Goal: Register for event/course

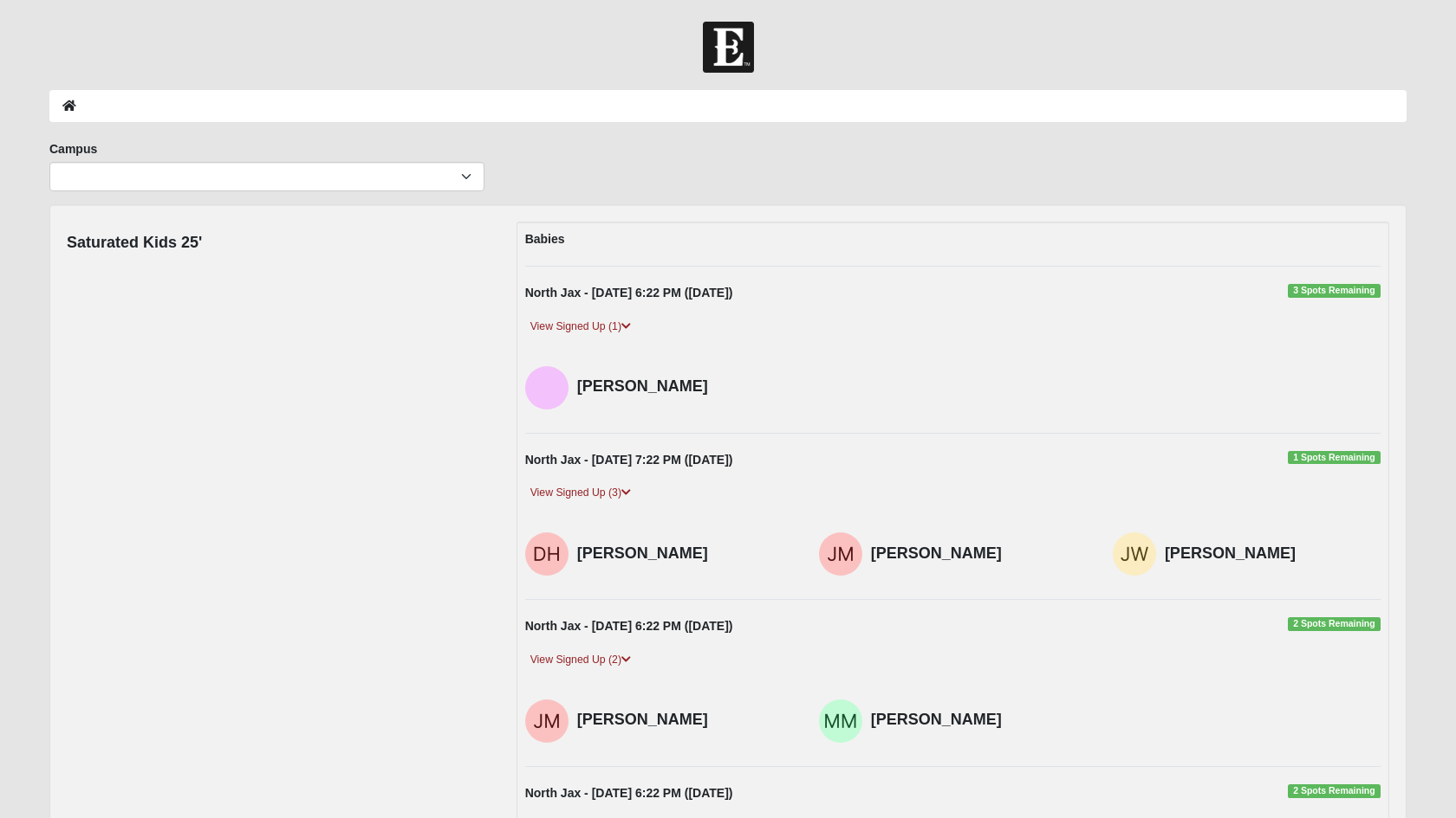
scroll to position [5303, 0]
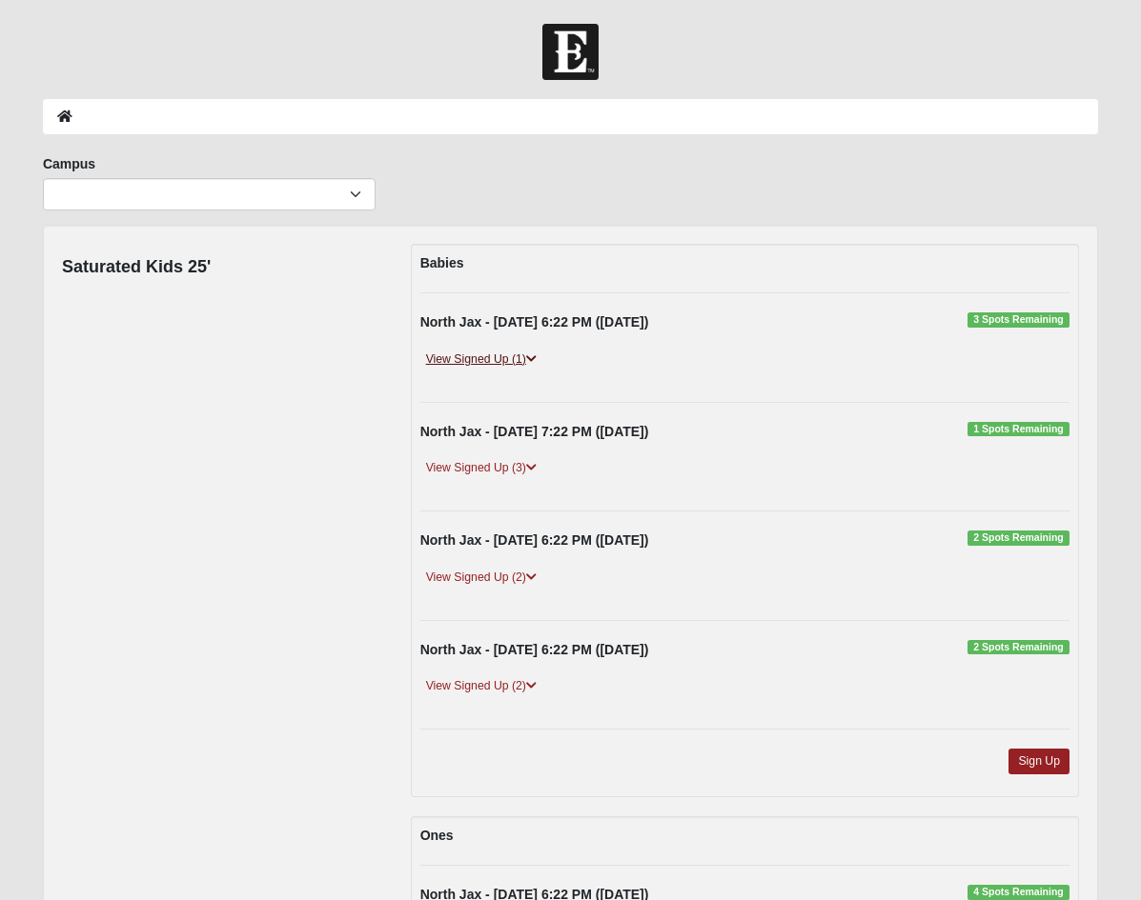
click at [536, 356] on icon at bounding box center [531, 358] width 10 height 11
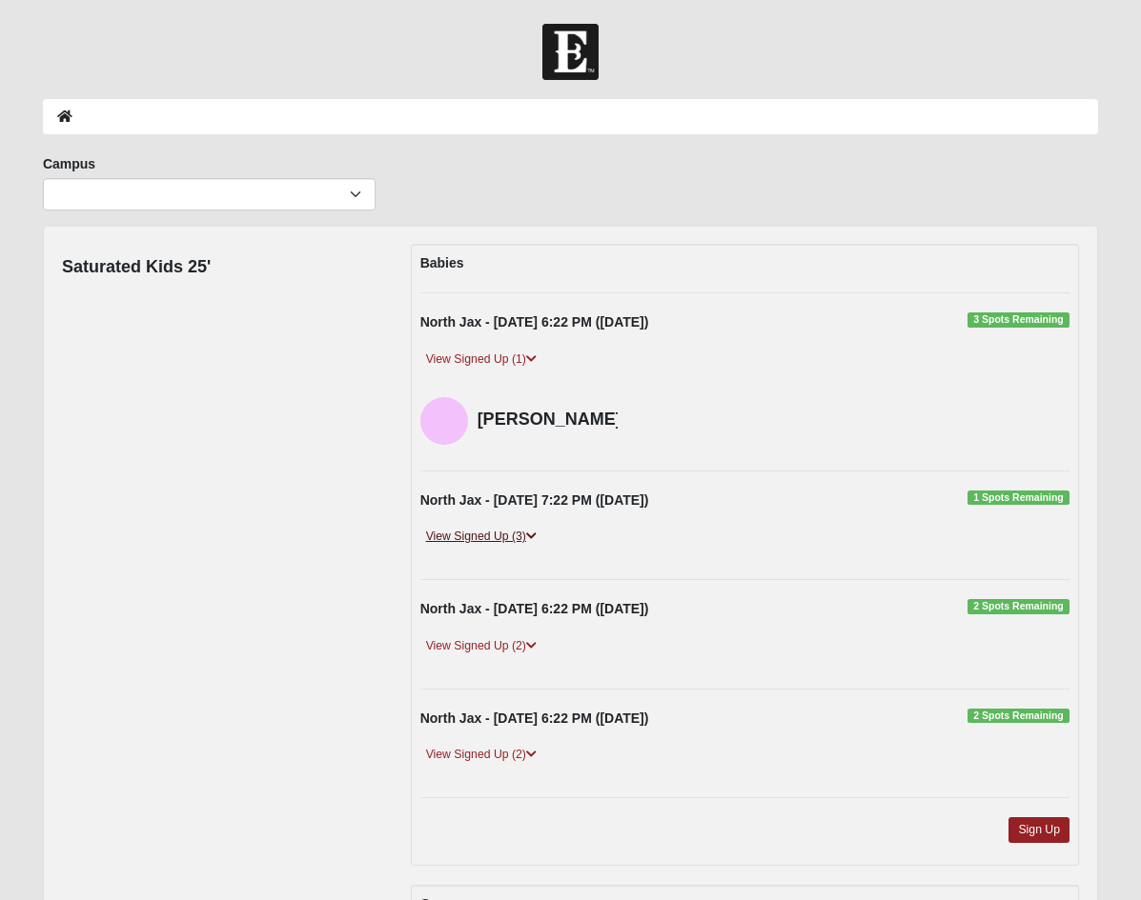
click at [533, 539] on icon at bounding box center [531, 536] width 10 height 11
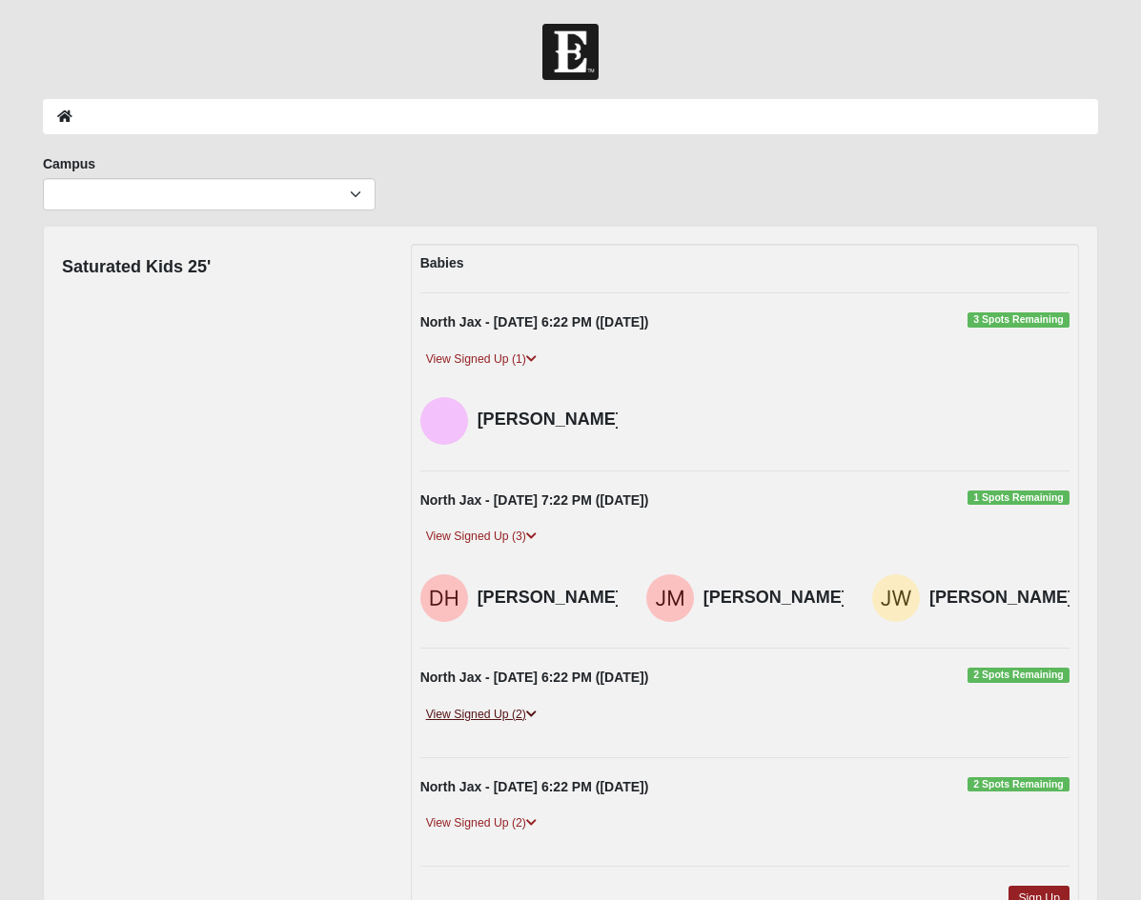
click at [536, 709] on icon at bounding box center [531, 714] width 10 height 11
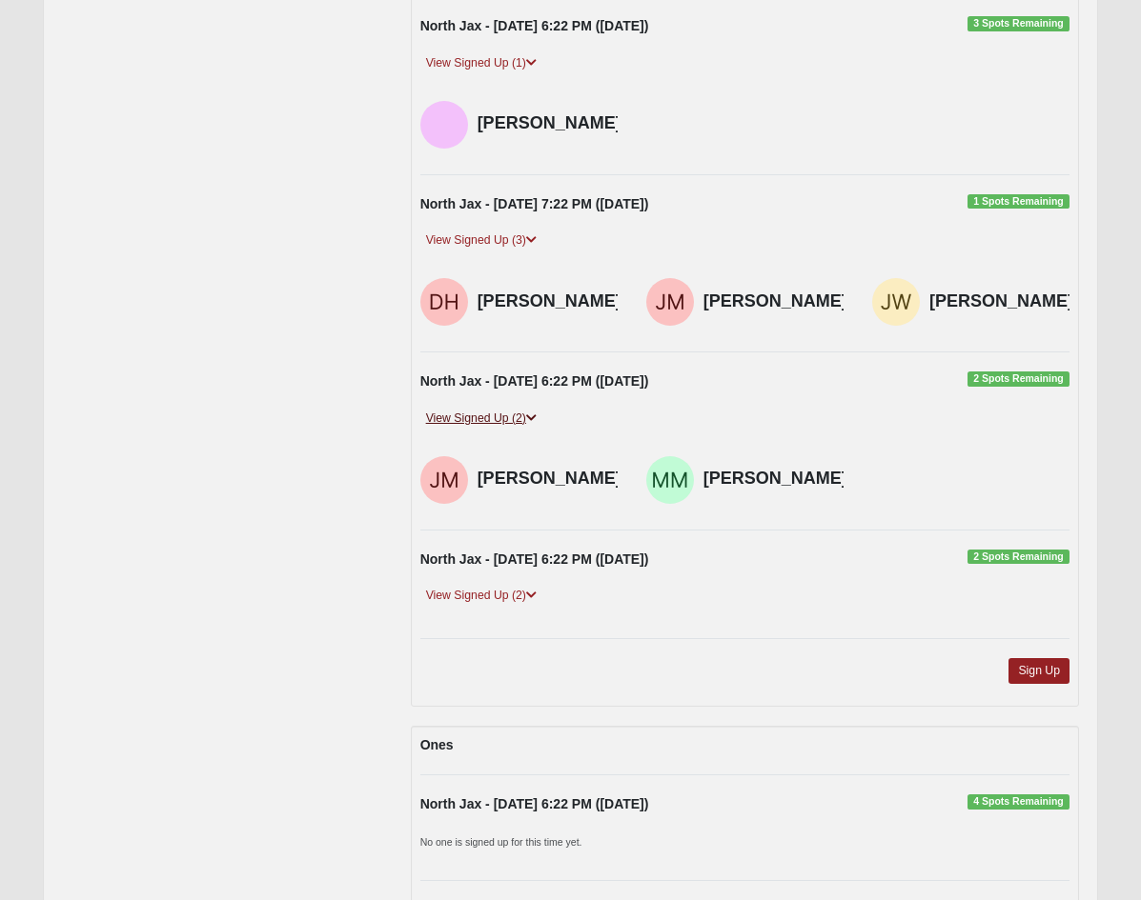
scroll to position [400, 0]
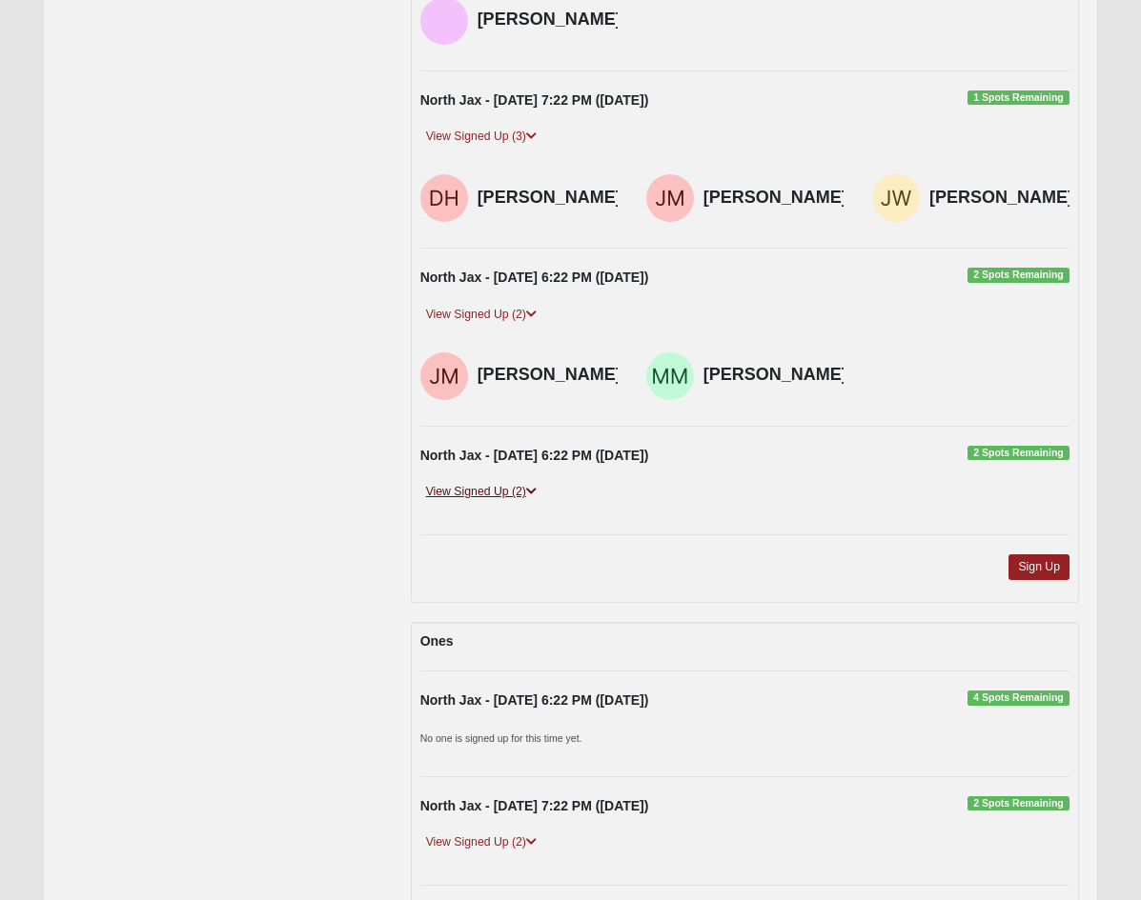
click at [536, 487] on icon at bounding box center [531, 491] width 10 height 11
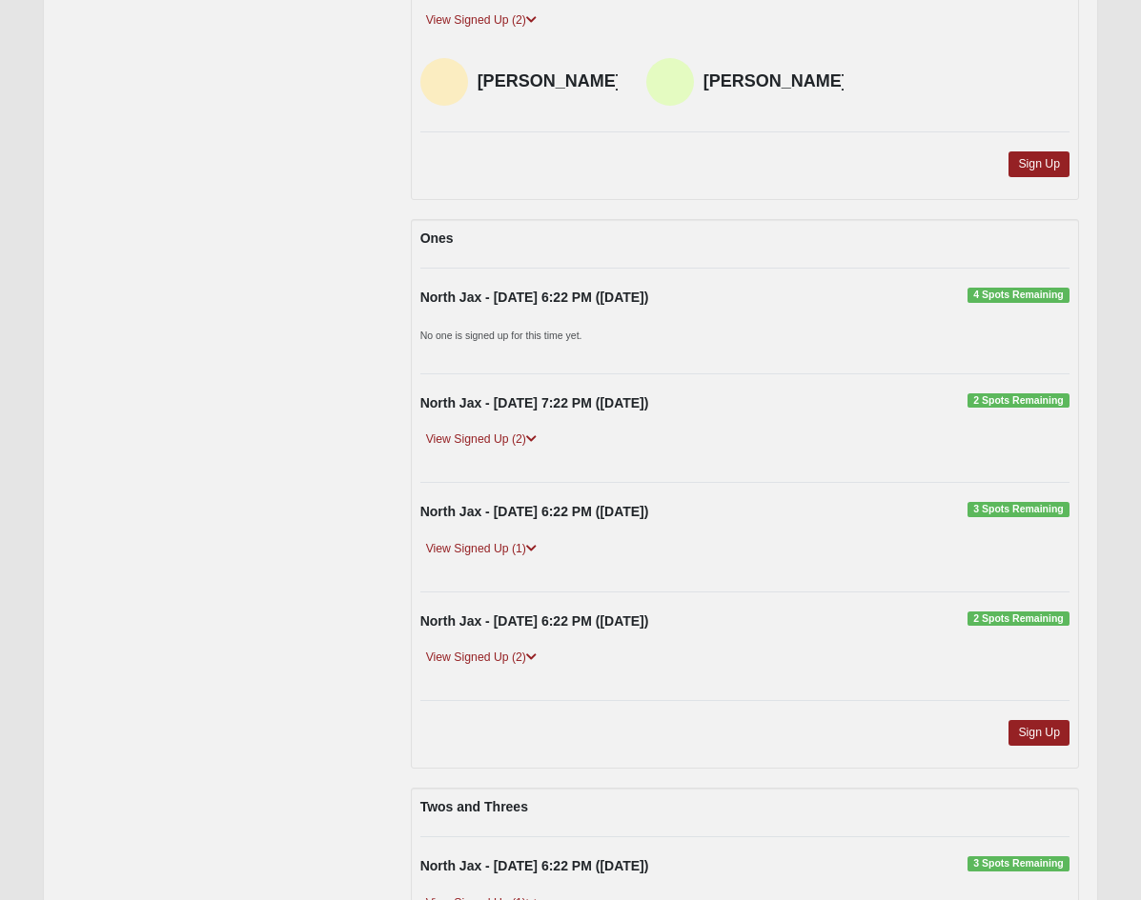
scroll to position [878, 0]
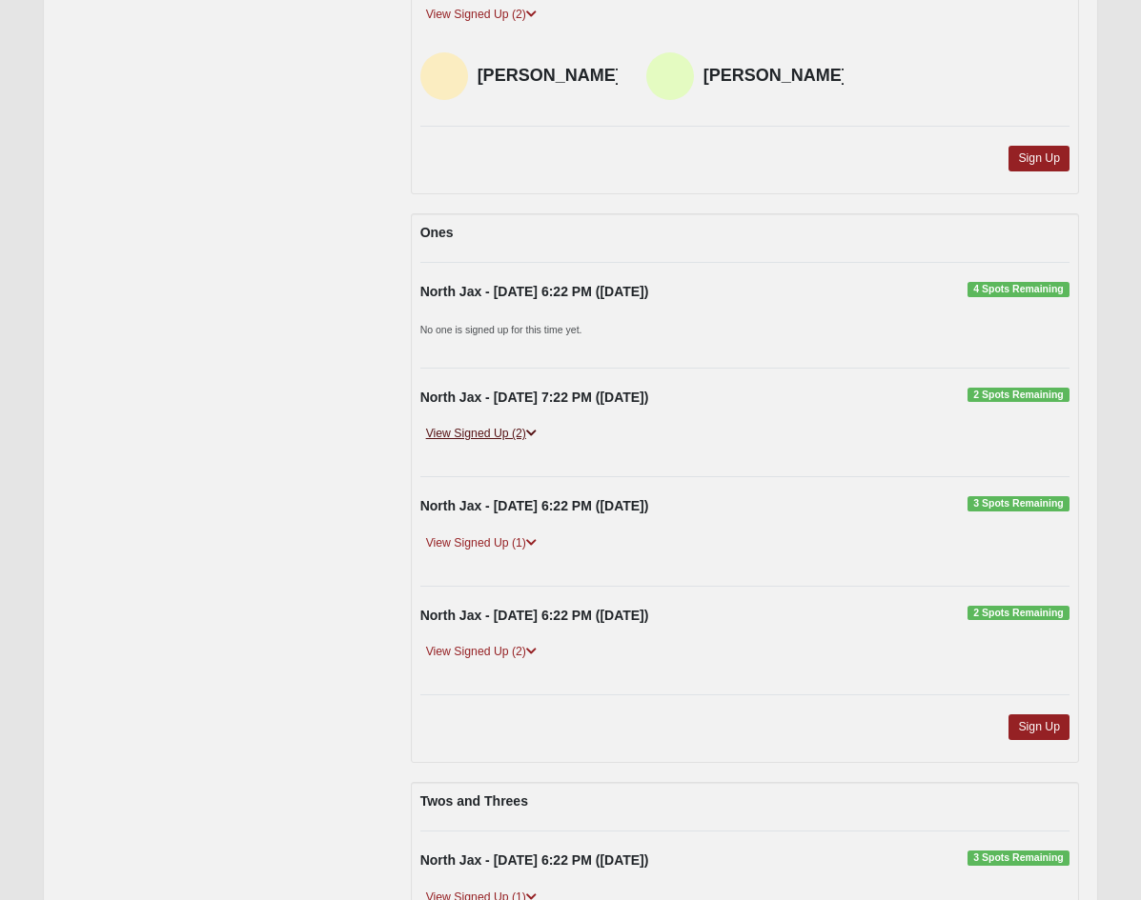
click at [531, 428] on icon at bounding box center [531, 433] width 10 height 11
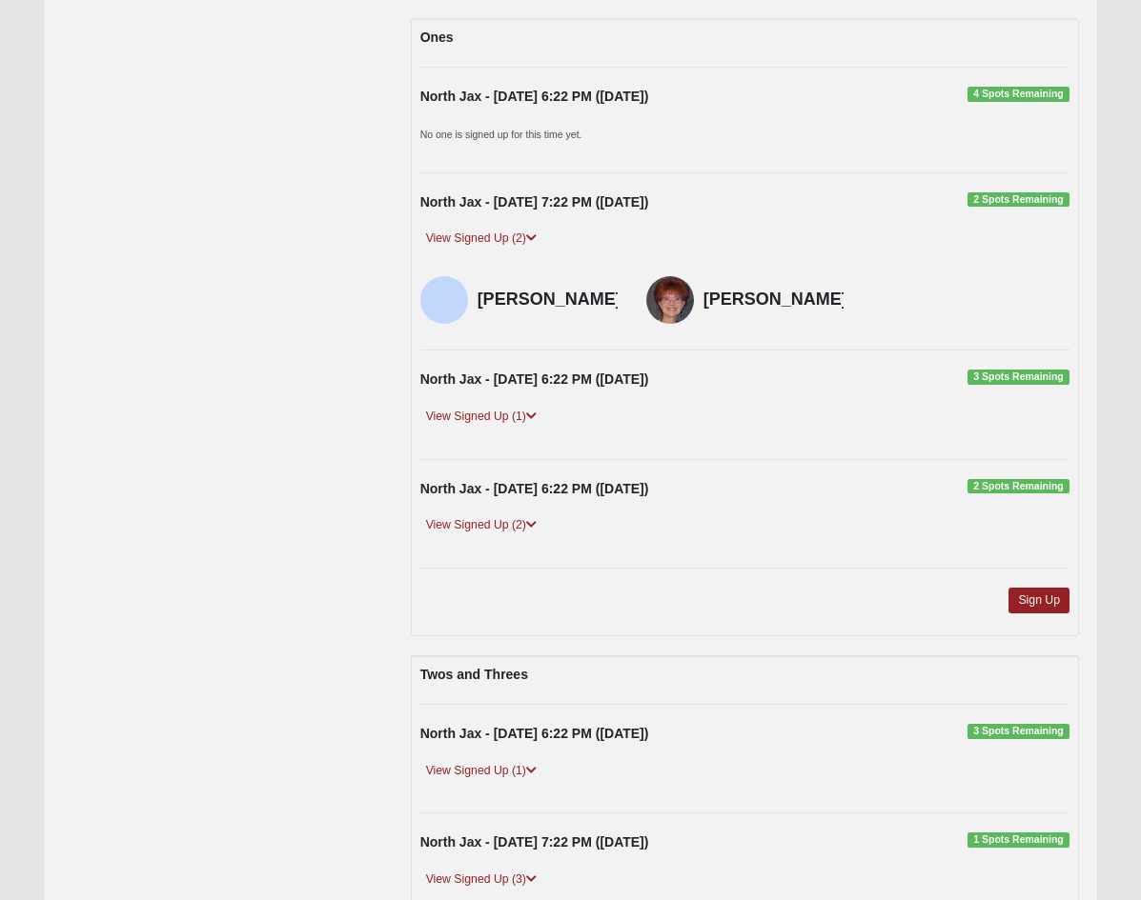
scroll to position [1075, 0]
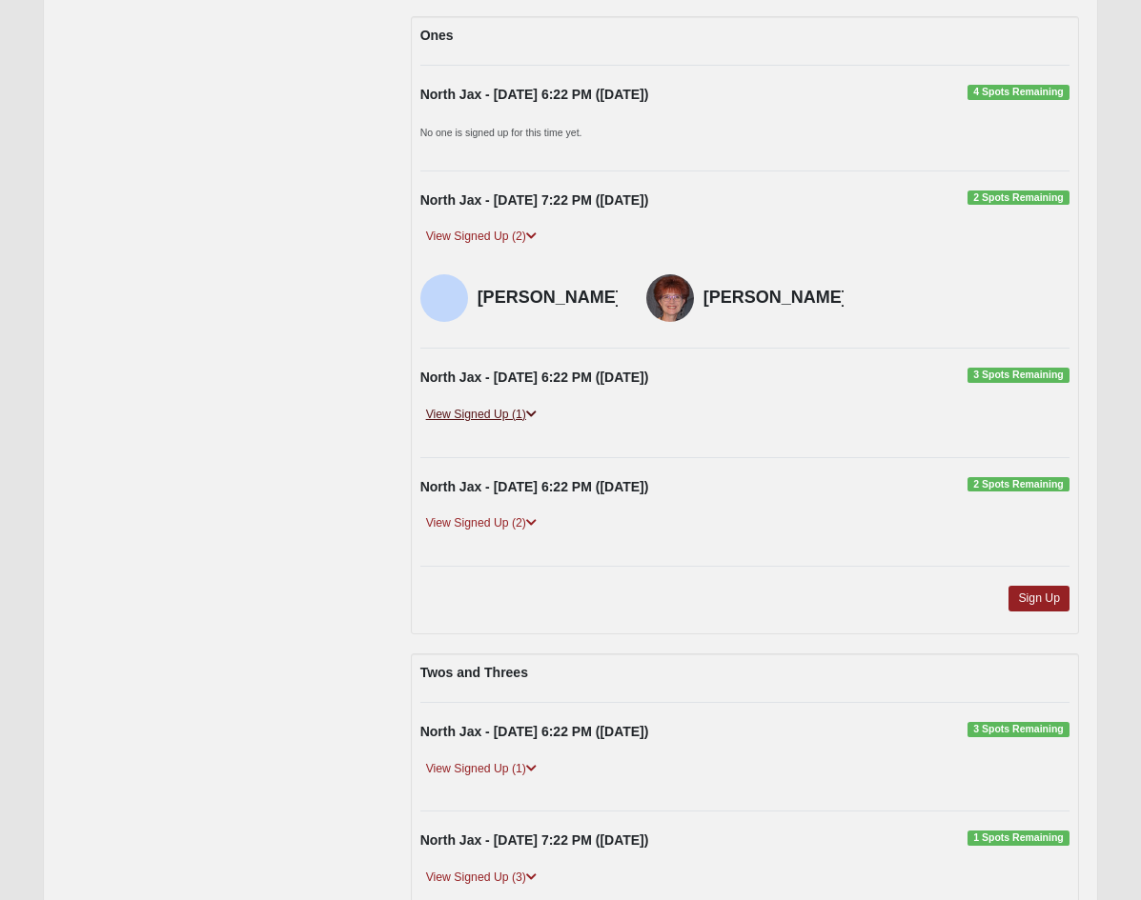
click at [529, 409] on icon at bounding box center [531, 414] width 10 height 11
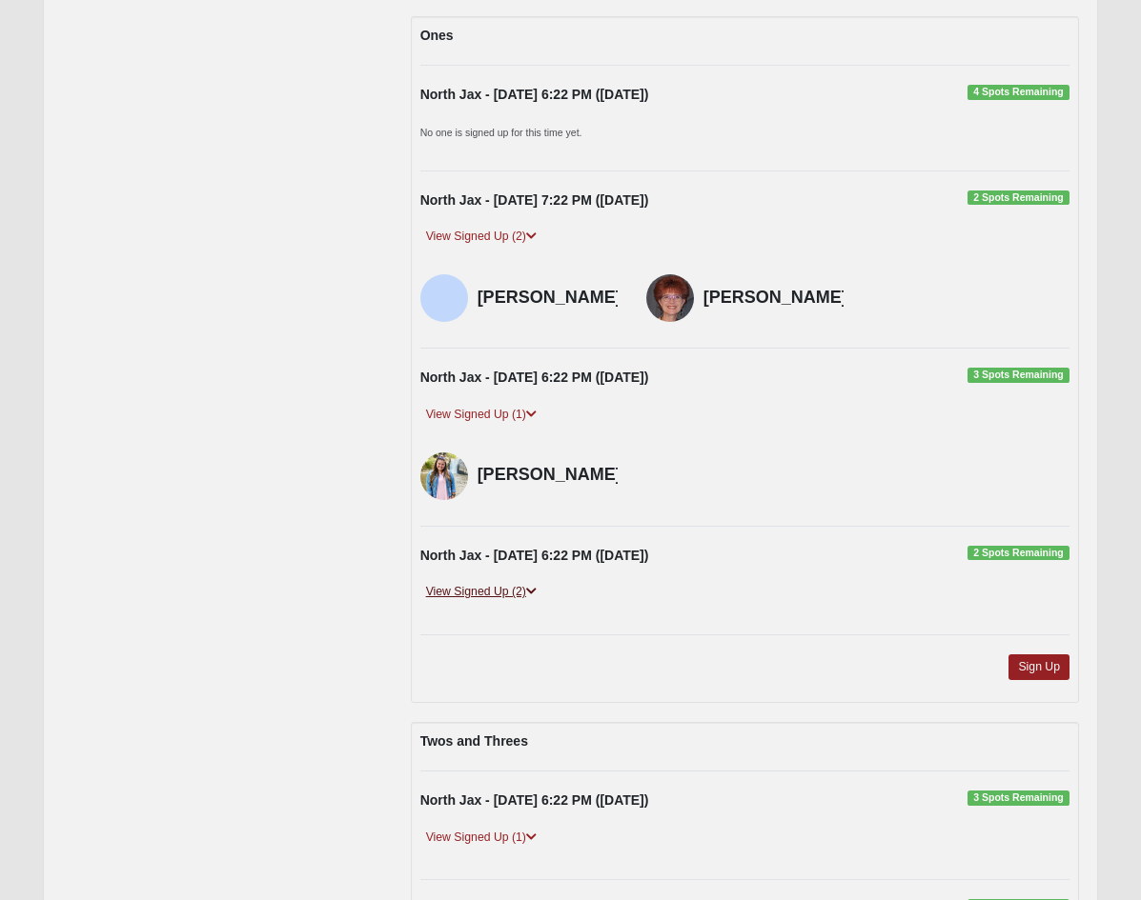
click at [533, 586] on icon at bounding box center [531, 591] width 10 height 11
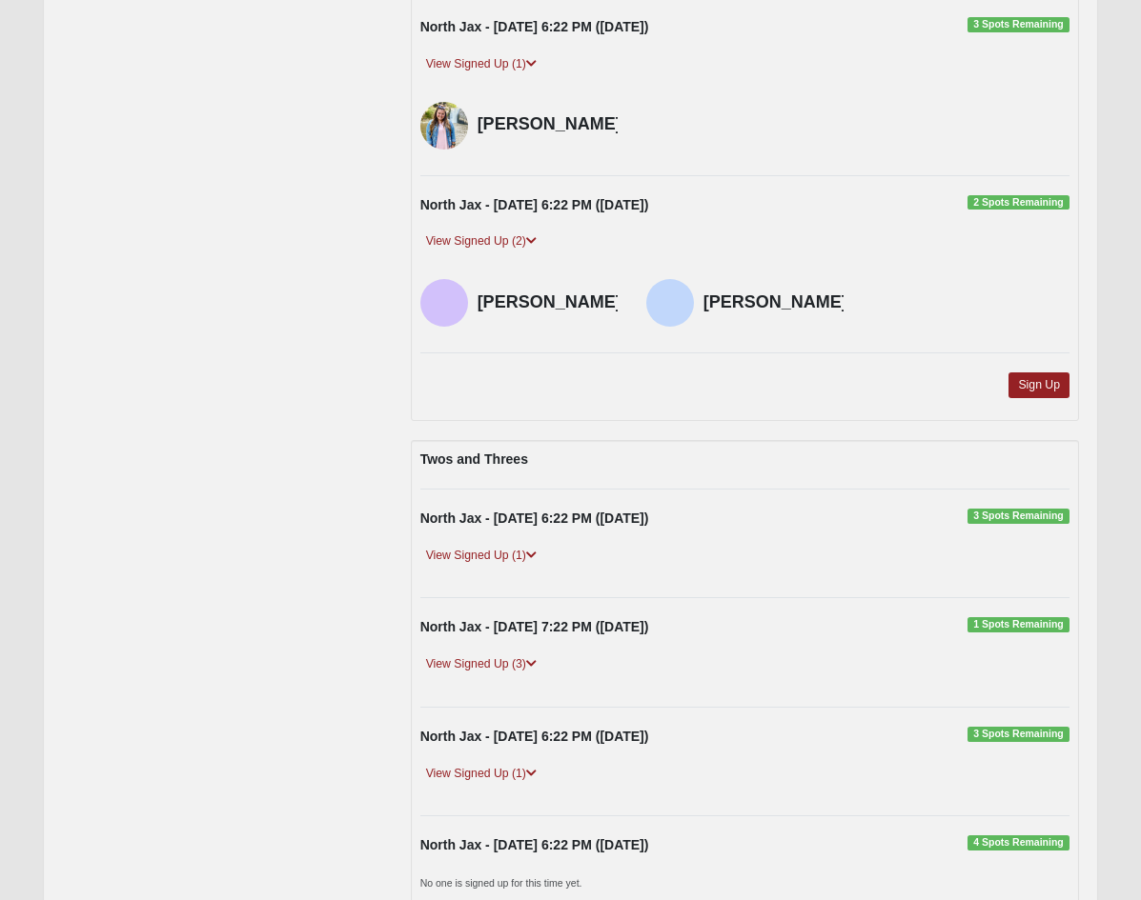
scroll to position [1674, 0]
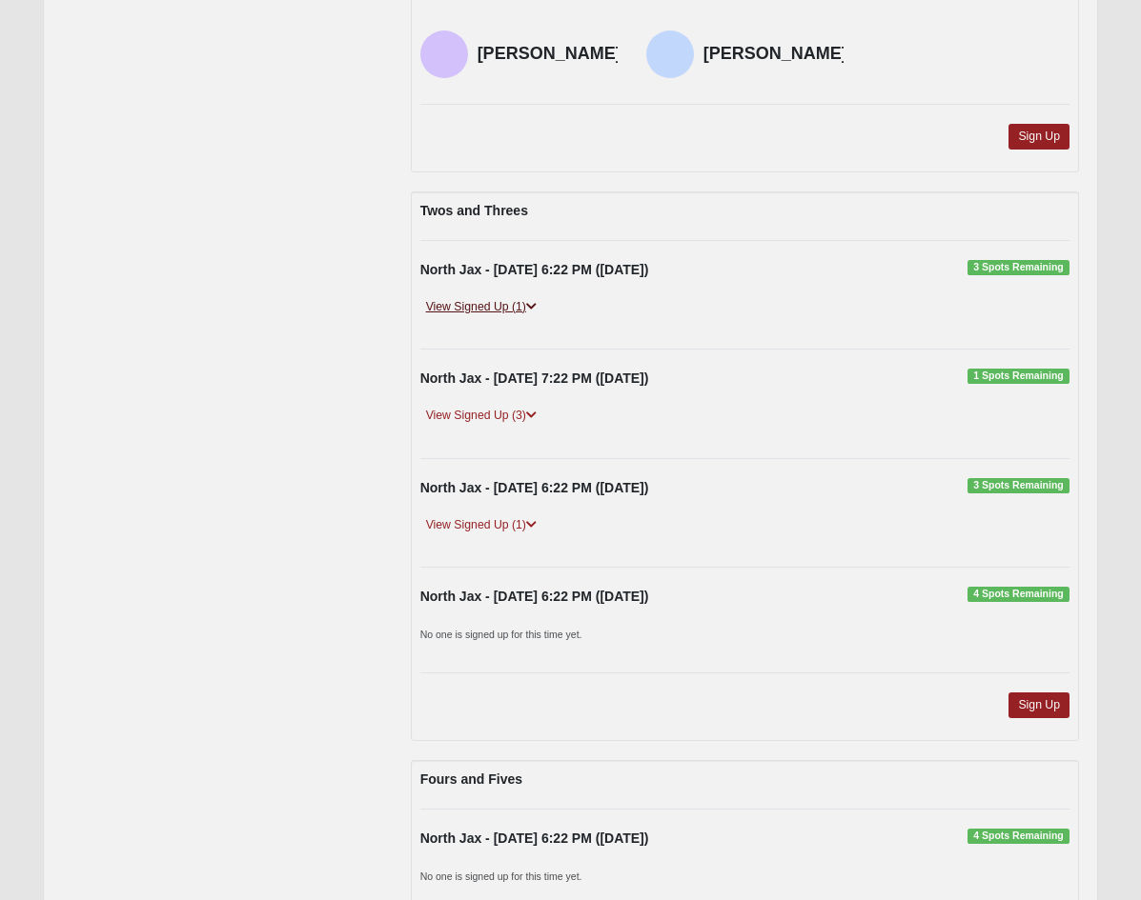
click at [536, 313] on icon at bounding box center [531, 306] width 10 height 11
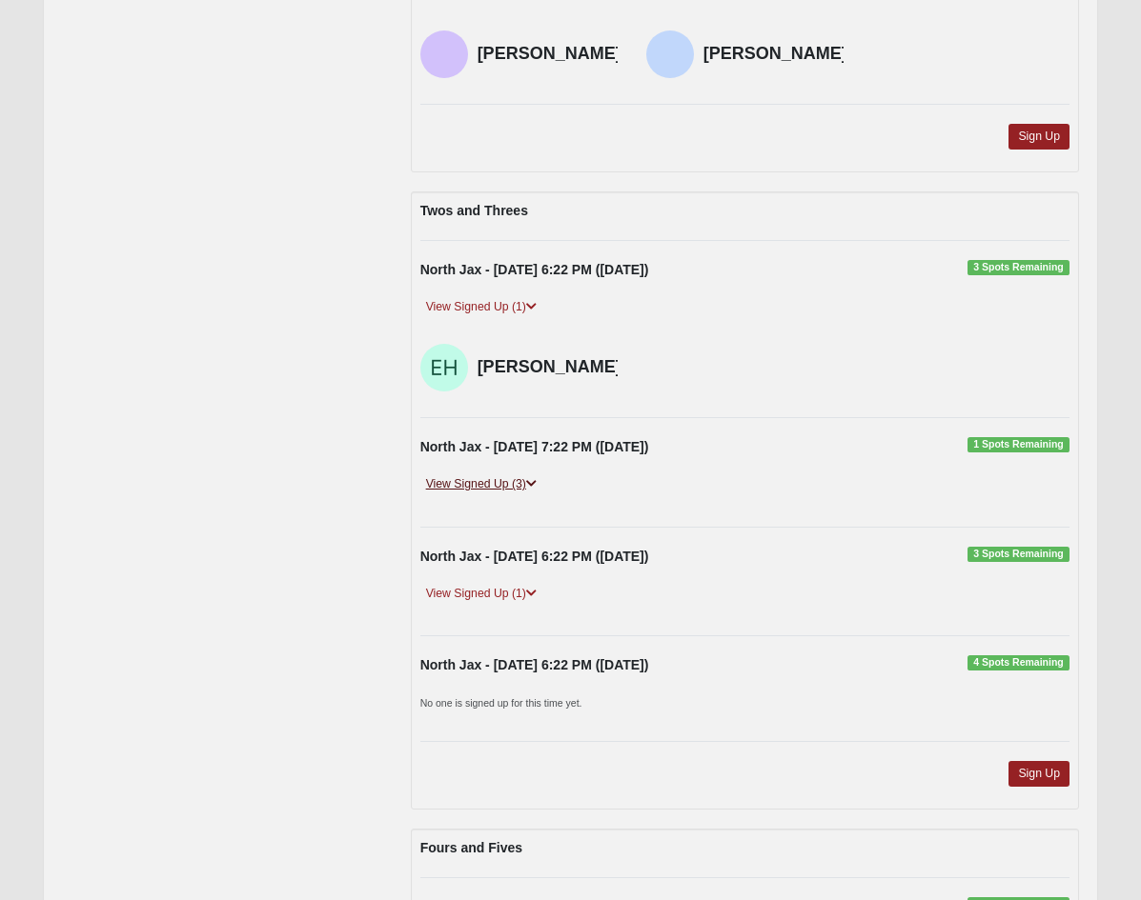
click at [531, 495] on link "View Signed Up (3)" at bounding box center [481, 484] width 122 height 20
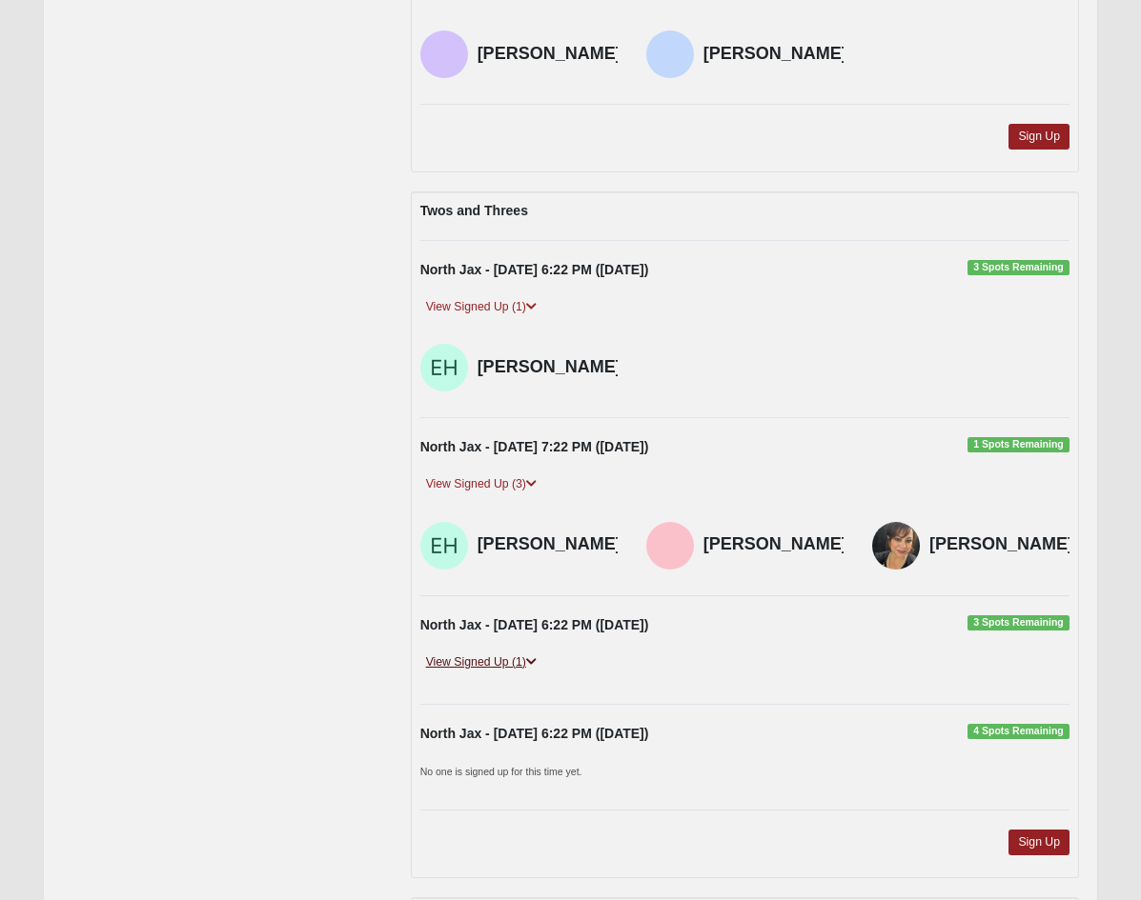
click at [533, 668] on icon at bounding box center [531, 661] width 10 height 11
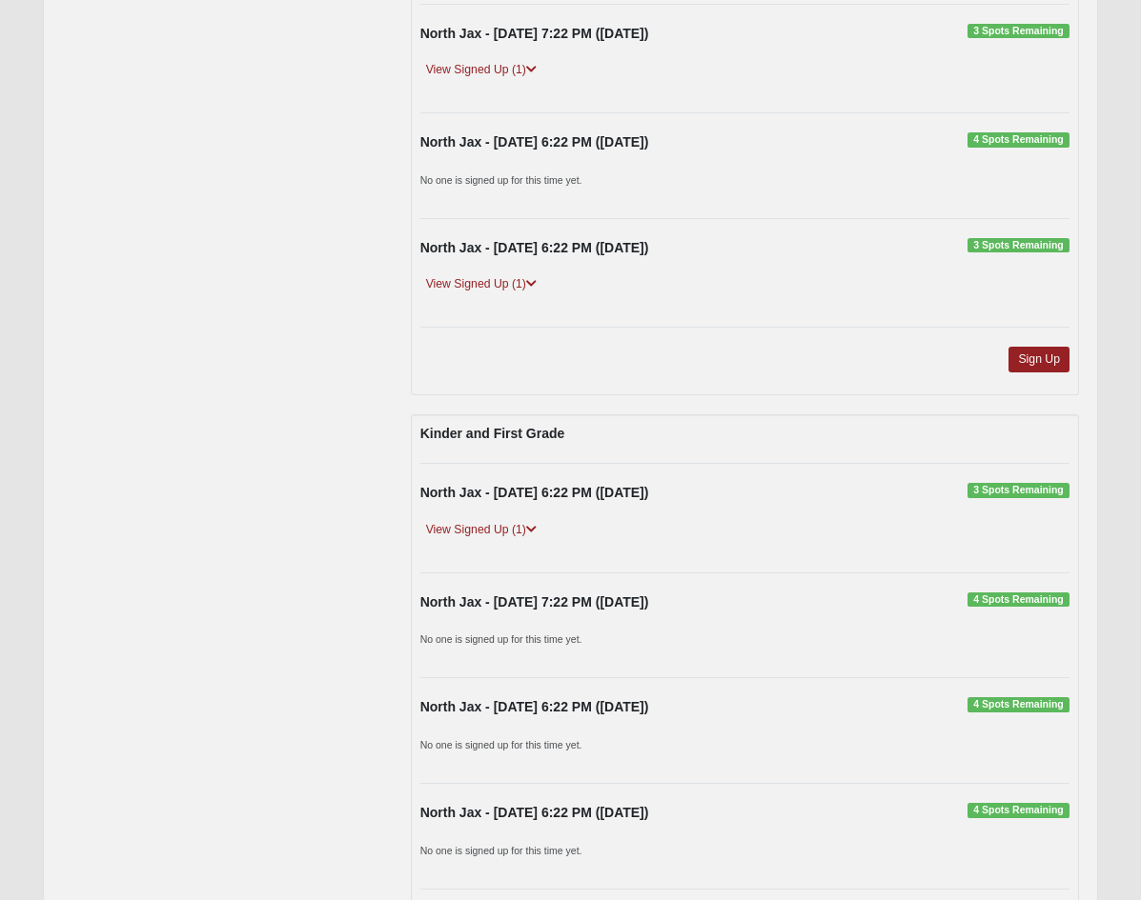
scroll to position [2892, 0]
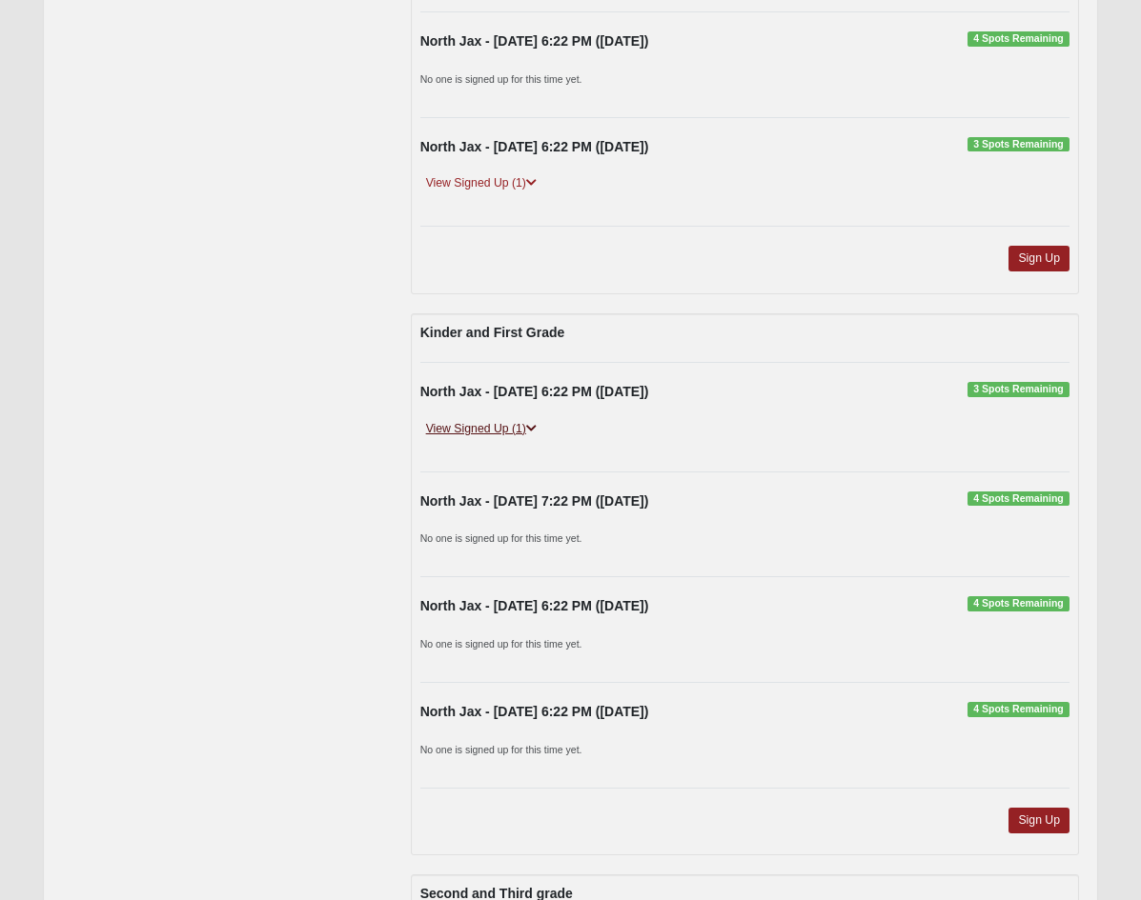
click at [536, 434] on icon at bounding box center [531, 428] width 10 height 11
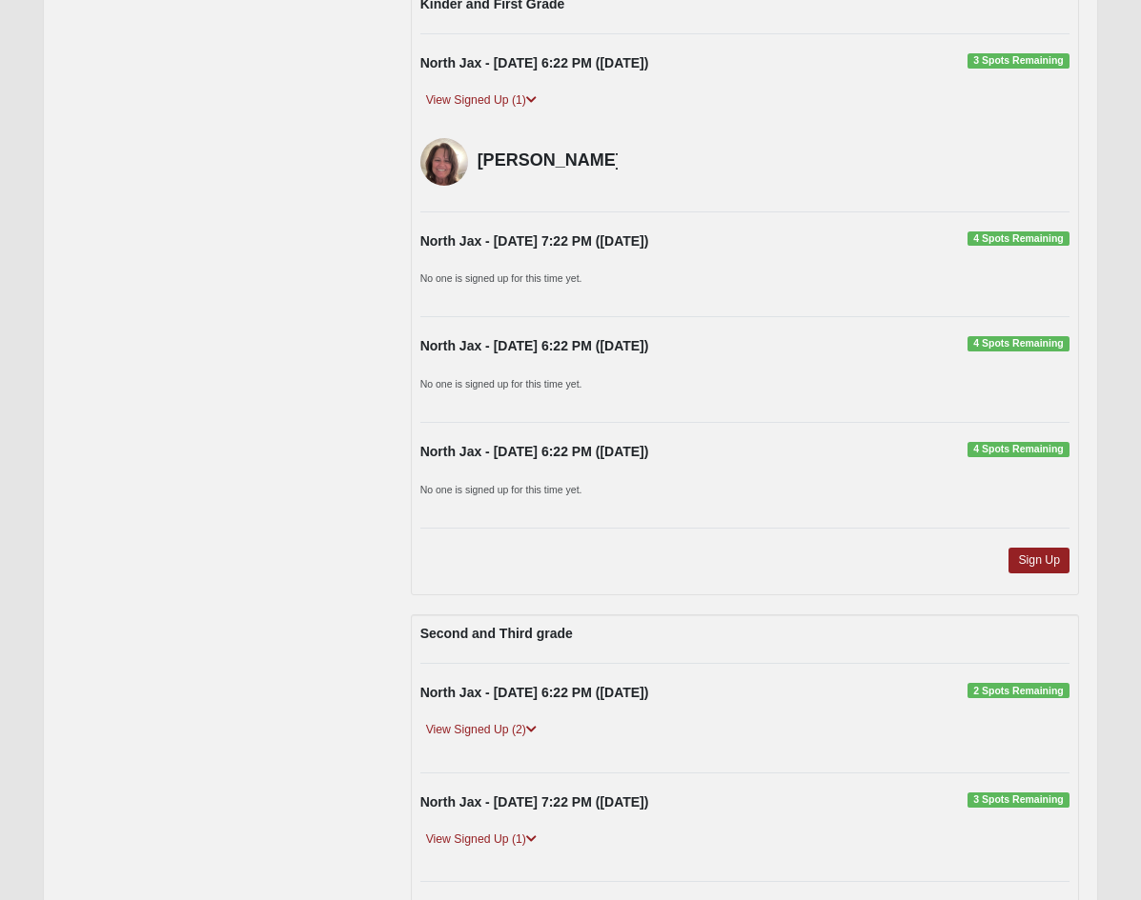
scroll to position [3506, 0]
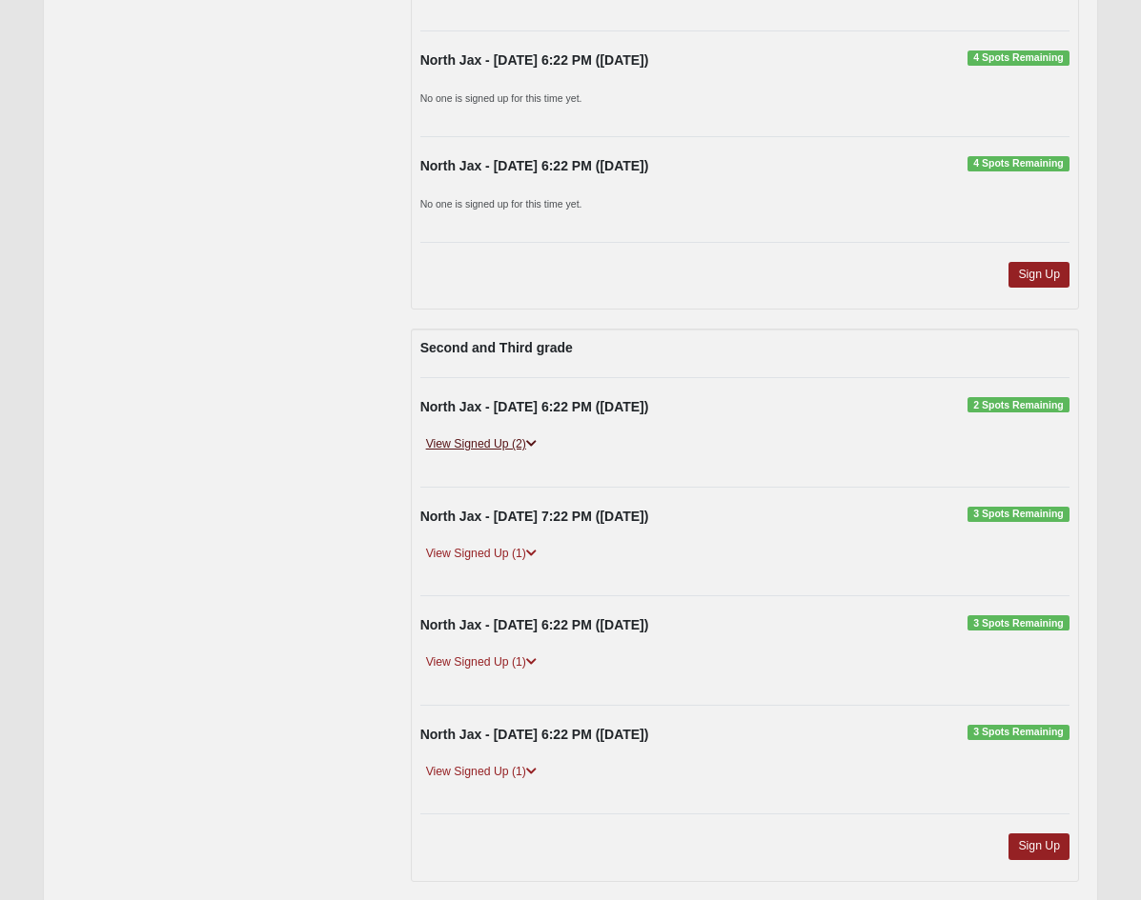
click at [536, 450] on icon at bounding box center [531, 443] width 10 height 11
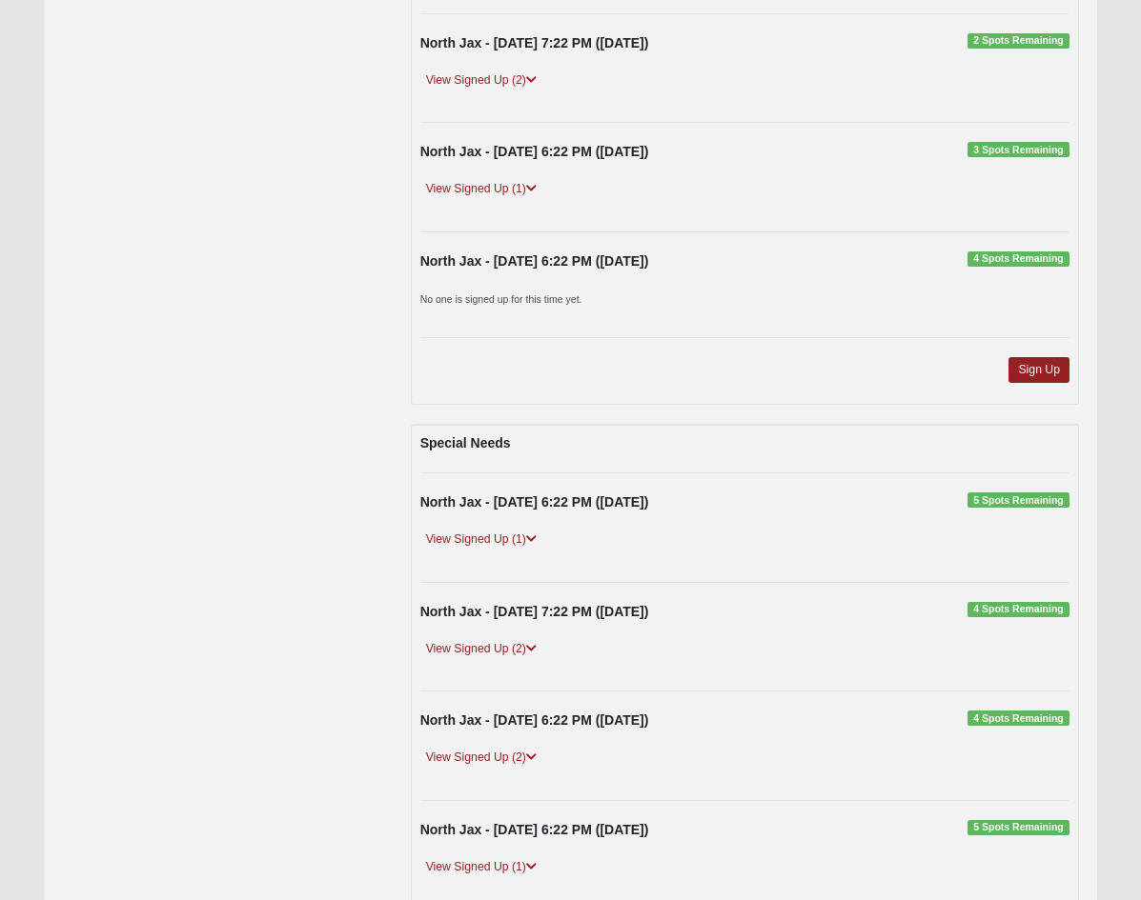
scroll to position [4774, 0]
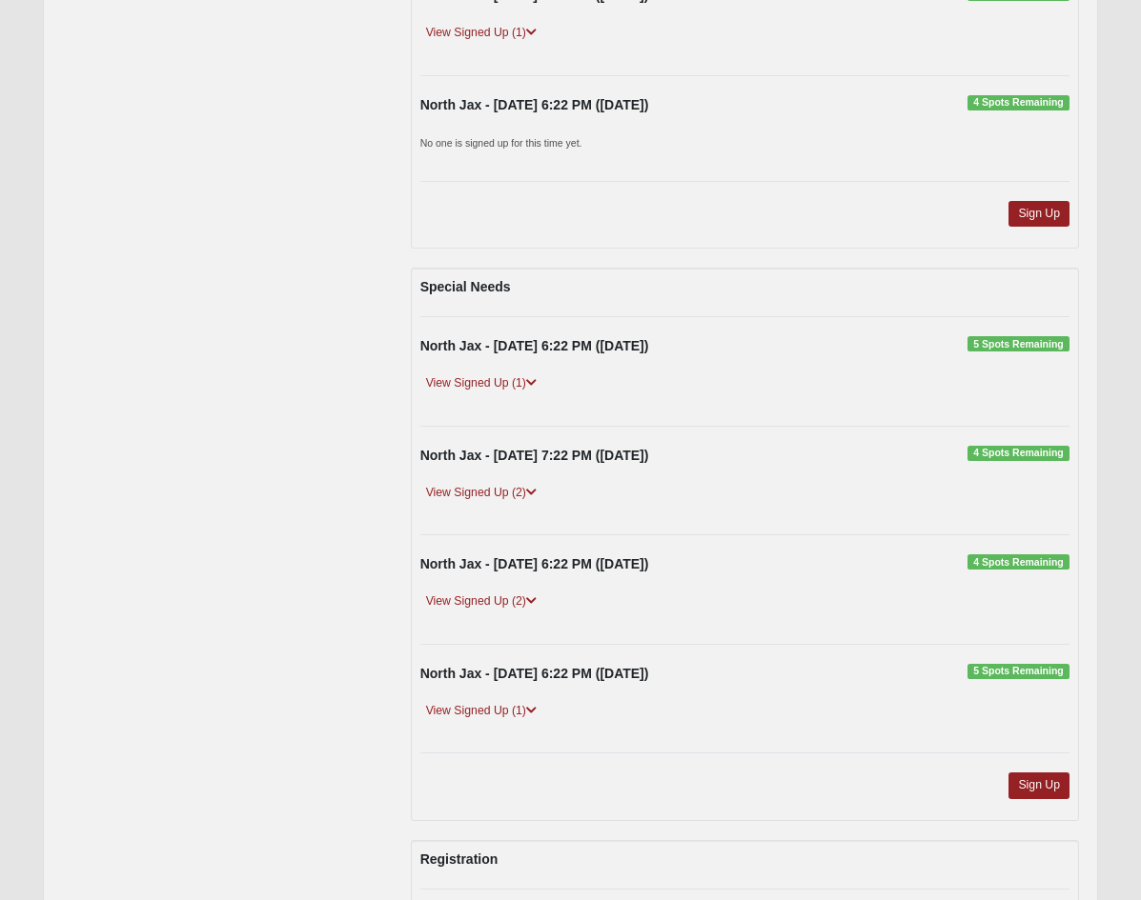
click at [533, 407] on div "North Jax - 9/10/2025 6:22 PM (9/10/2025) 5 Spots Remaining View Signed Up (1) …" at bounding box center [744, 371] width 677 height 71
click at [534, 389] on icon at bounding box center [531, 382] width 10 height 11
